Goal: Navigation & Orientation: Find specific page/section

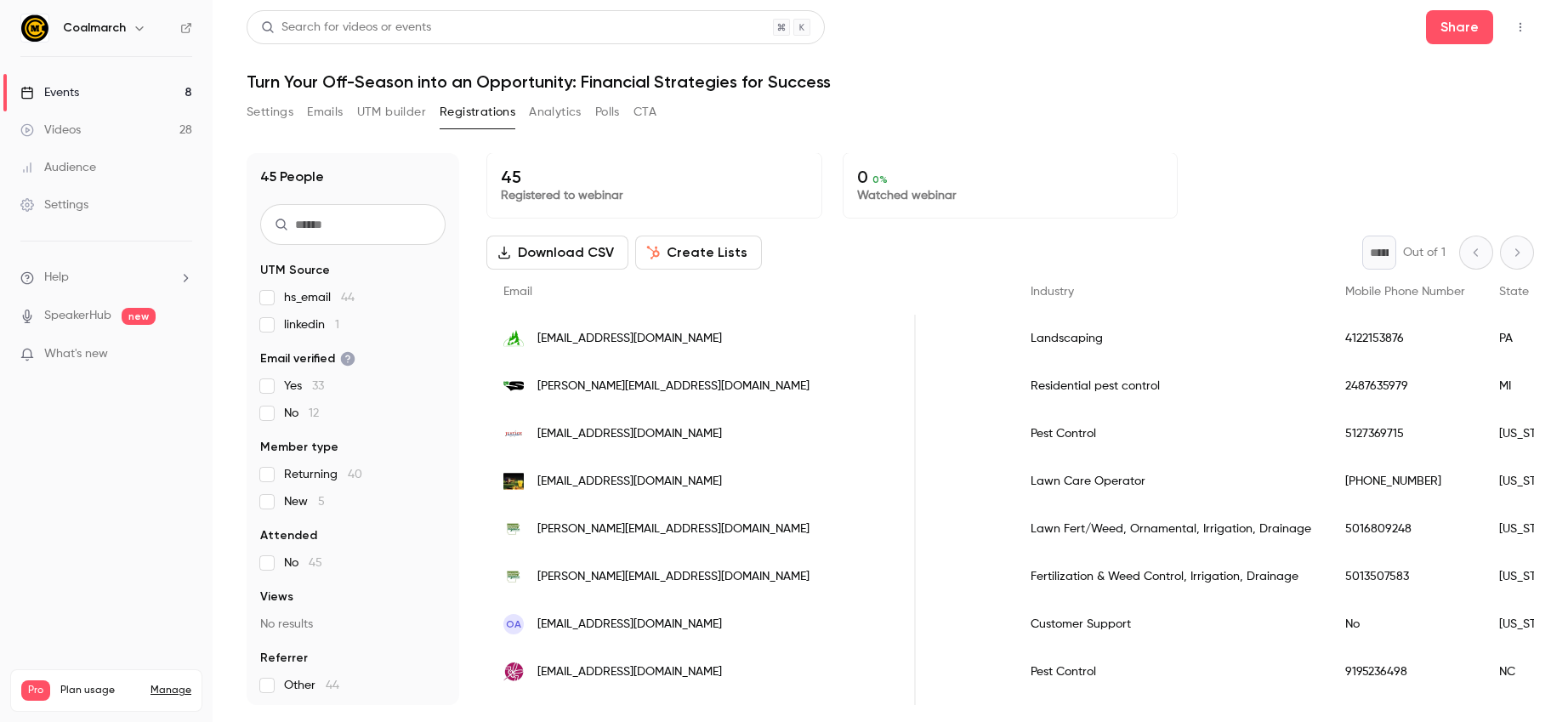
scroll to position [0, 1559]
